Goal: Transaction & Acquisition: Book appointment/travel/reservation

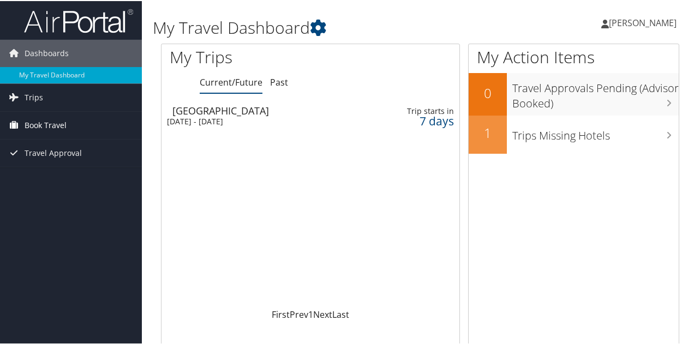
click at [61, 122] on span "Book Travel" at bounding box center [46, 124] width 42 height 27
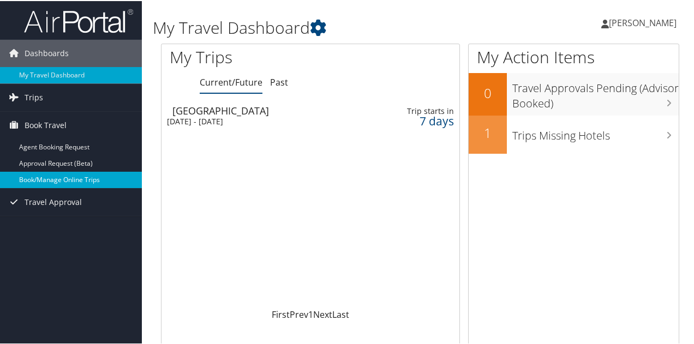
click at [68, 173] on link "Book/Manage Online Trips" at bounding box center [71, 179] width 142 height 16
